Goal: Information Seeking & Learning: Learn about a topic

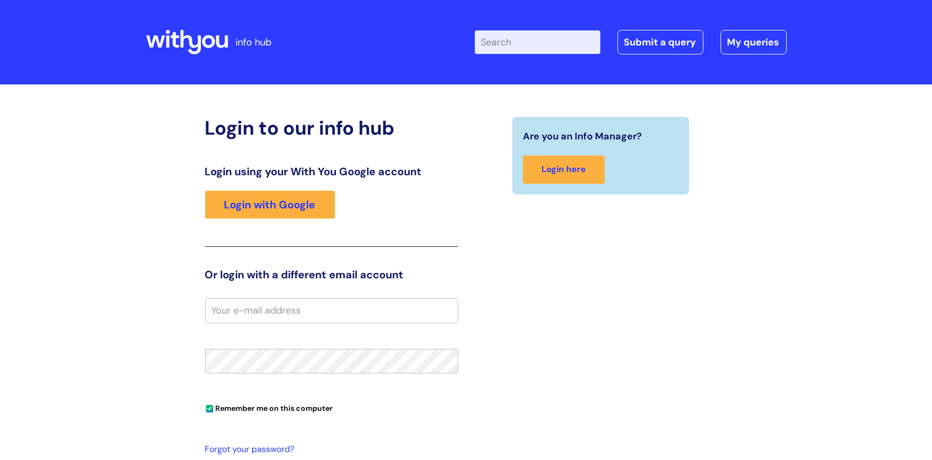
click at [305, 231] on div "Login using your With You Google account Login with Google" at bounding box center [331, 206] width 253 height 82
click at [304, 207] on link "Login with Google" at bounding box center [270, 205] width 130 height 28
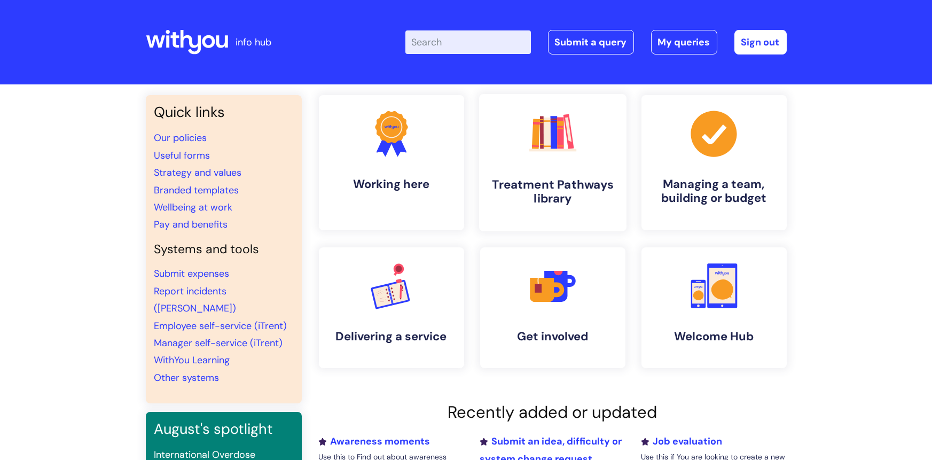
click at [529, 181] on h4 "Treatment Pathways library" at bounding box center [553, 191] width 130 height 29
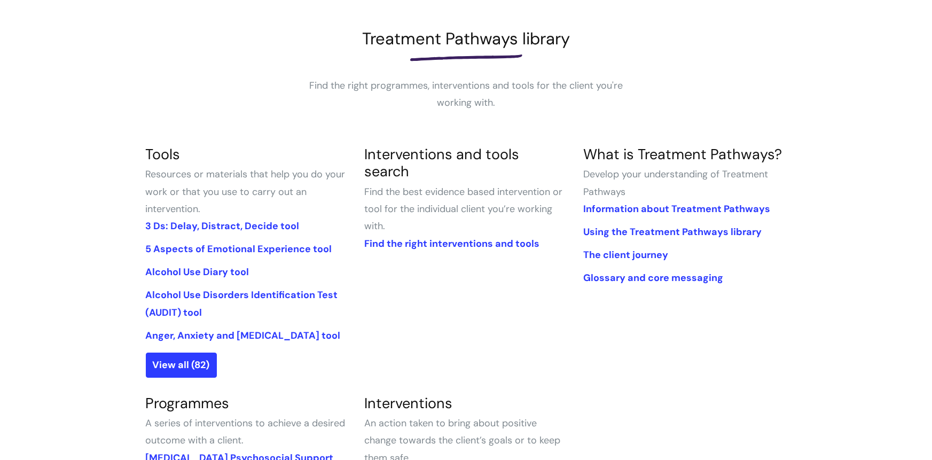
scroll to position [373, 0]
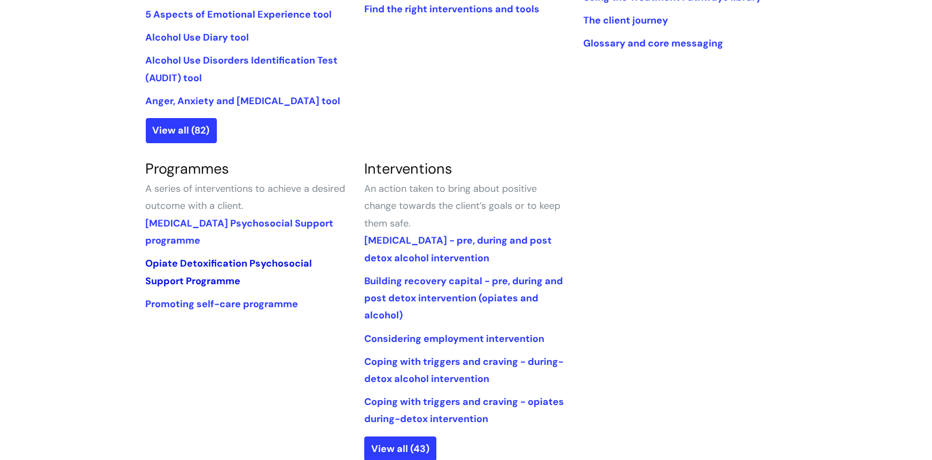
click at [203, 266] on link "Opiate Detoxification Psychosocial Support Programme" at bounding box center [229, 272] width 167 height 30
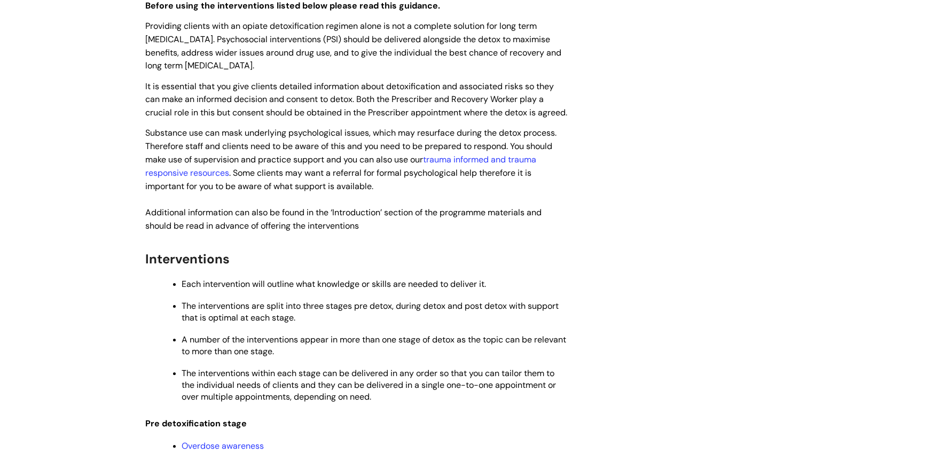
scroll to position [846, 0]
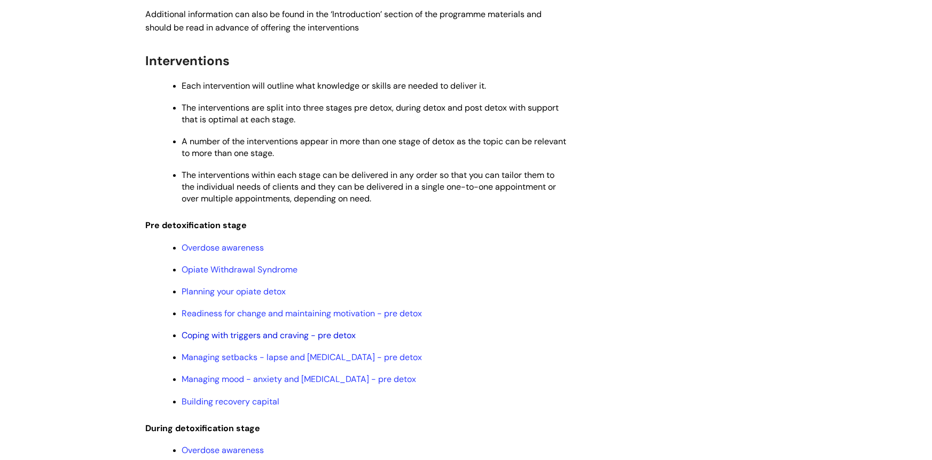
click at [271, 341] on link "Coping with triggers and craving - pre detox" at bounding box center [269, 334] width 174 height 11
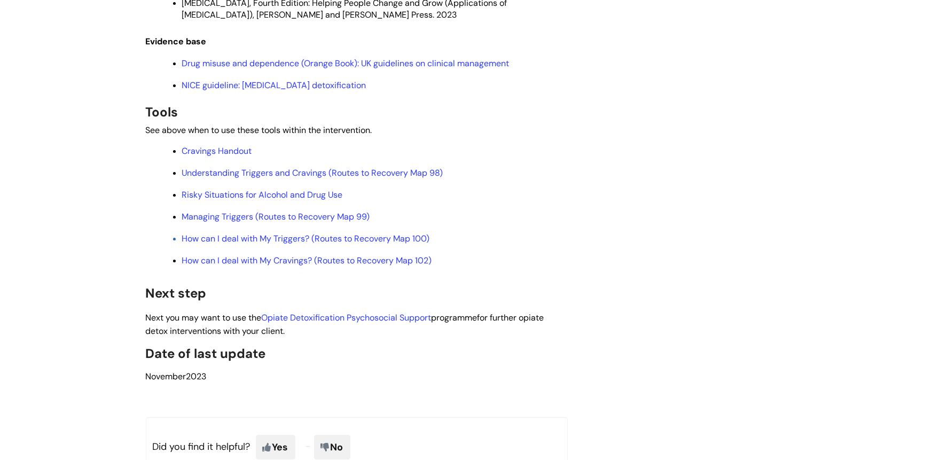
scroll to position [2714, 0]
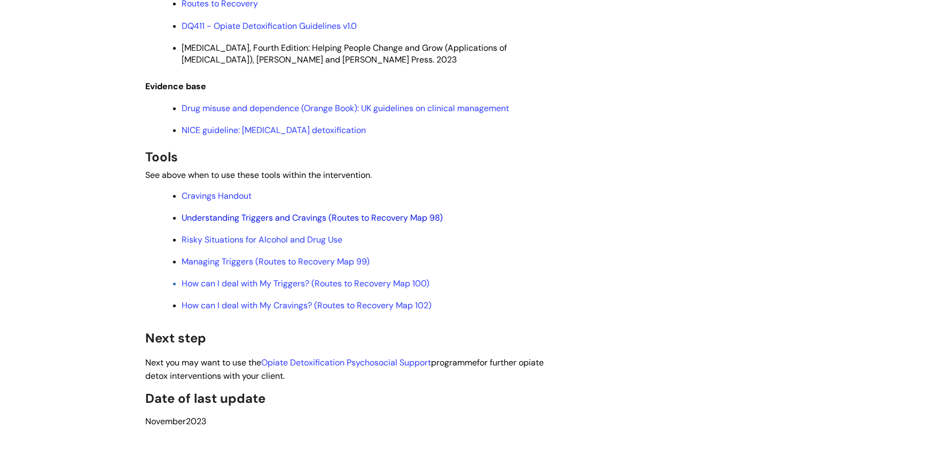
click at [237, 212] on link "Understanding Triggers and Cravings (Routes to Recovery Map 98)" at bounding box center [312, 217] width 261 height 11
click at [286, 281] on link "How can I deal with My Triggers? (Routes to Recovery Map 100)" at bounding box center [306, 283] width 248 height 11
click at [255, 234] on link "Risky Situations for Alcohol and Drug Use" at bounding box center [262, 239] width 161 height 11
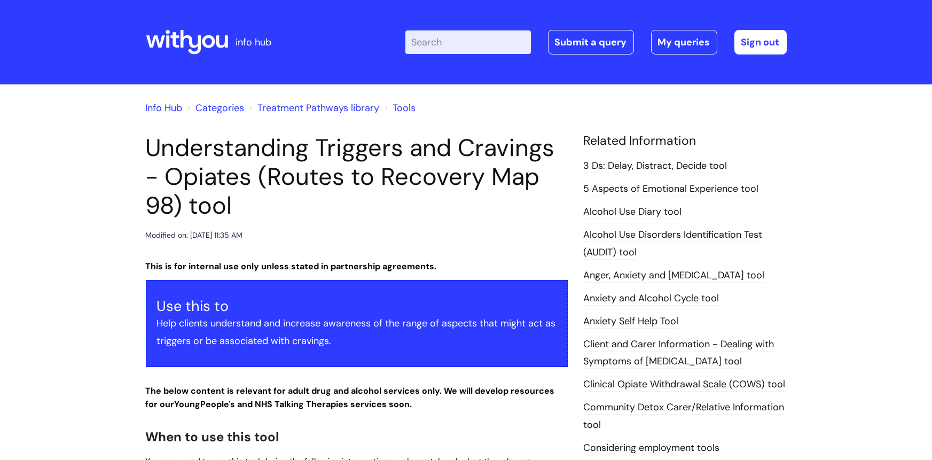
scroll to position [708, 0]
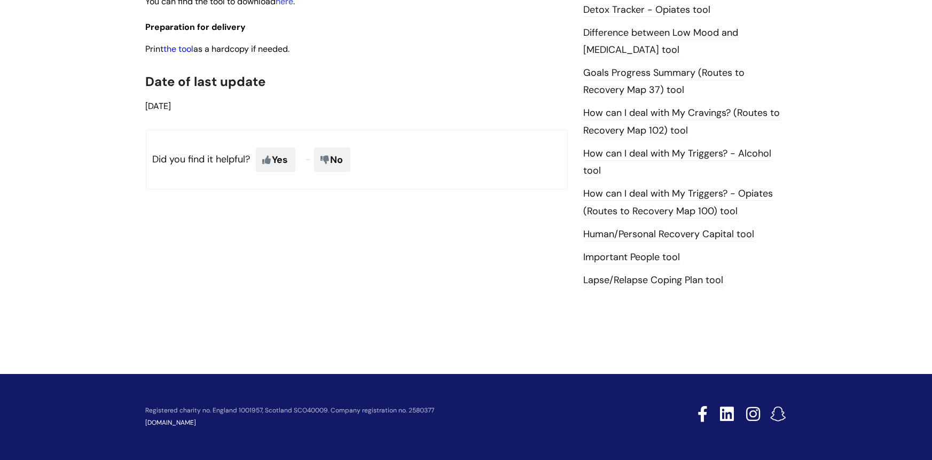
click at [185, 49] on link "the tool" at bounding box center [179, 48] width 30 height 11
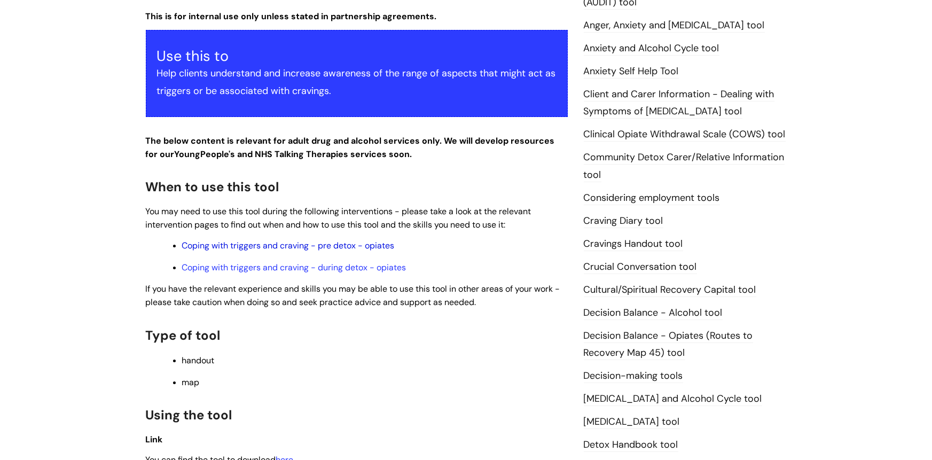
scroll to position [260, 0]
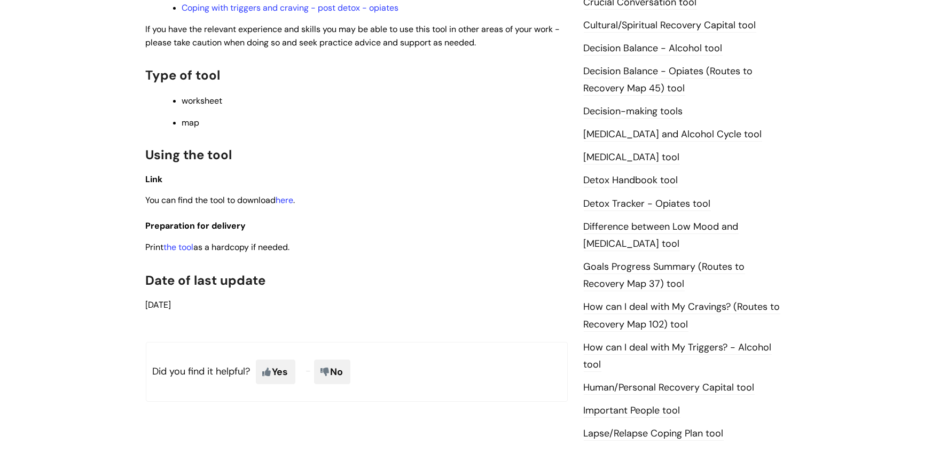
scroll to position [596, 0]
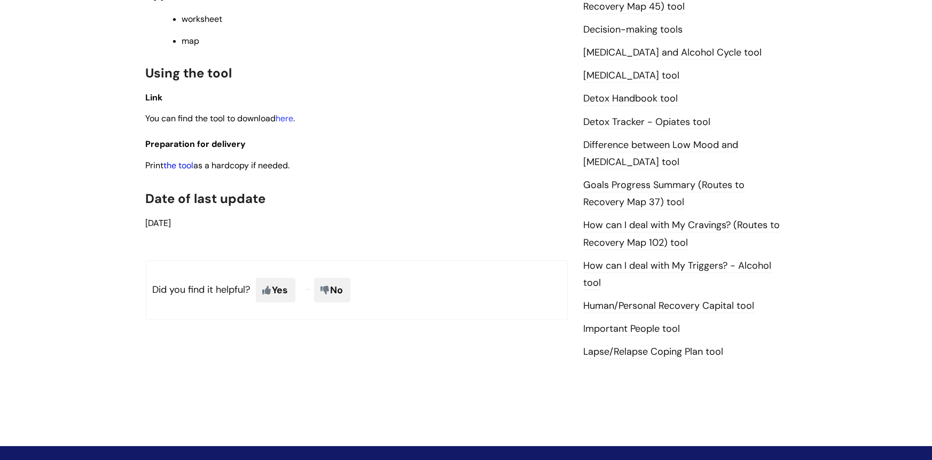
click at [186, 165] on link "the tool" at bounding box center [179, 165] width 30 height 11
click at [536, 113] on p "You can find the tool to download here ." at bounding box center [357, 118] width 422 height 13
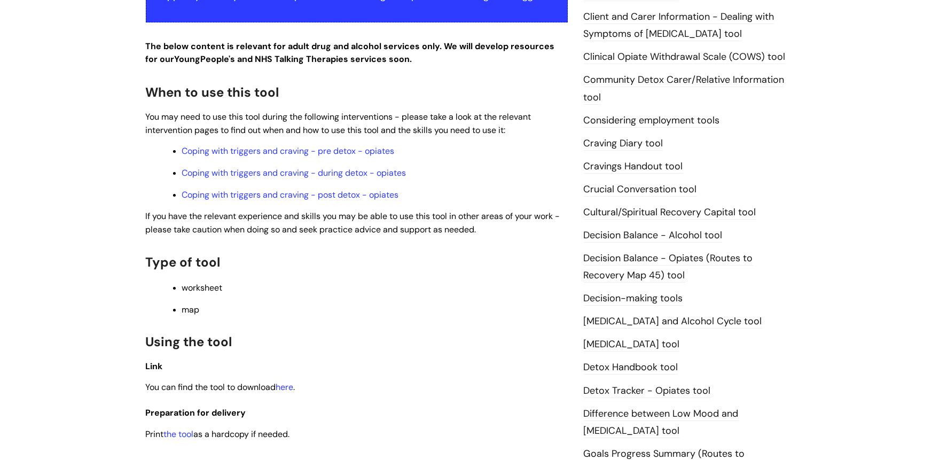
scroll to position [325, 0]
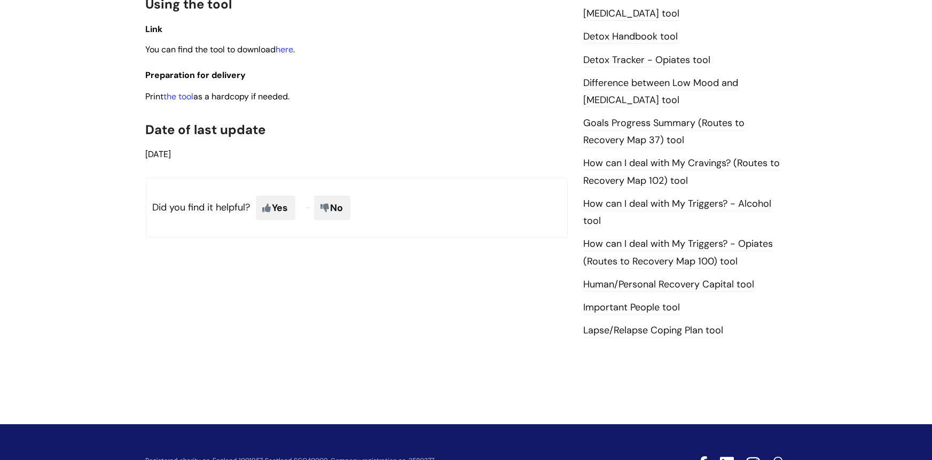
scroll to position [708, 0]
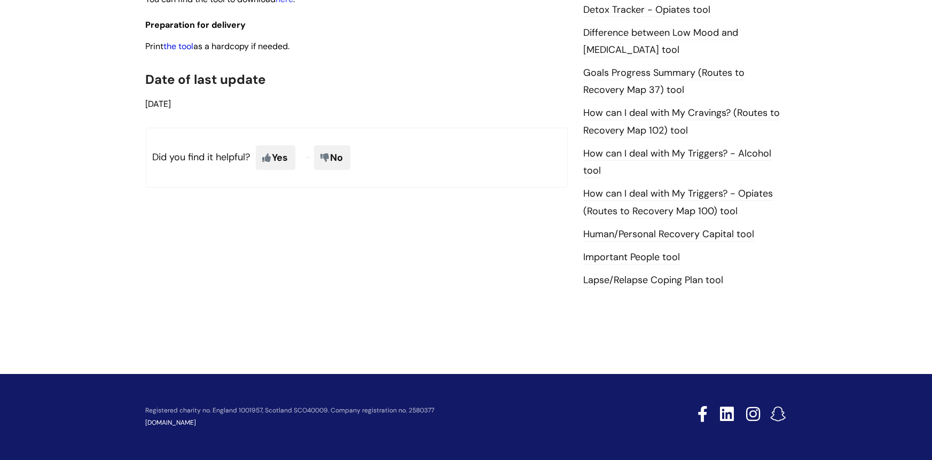
click at [187, 41] on link "the tool" at bounding box center [179, 46] width 30 height 11
